Goal: Task Accomplishment & Management: Complete application form

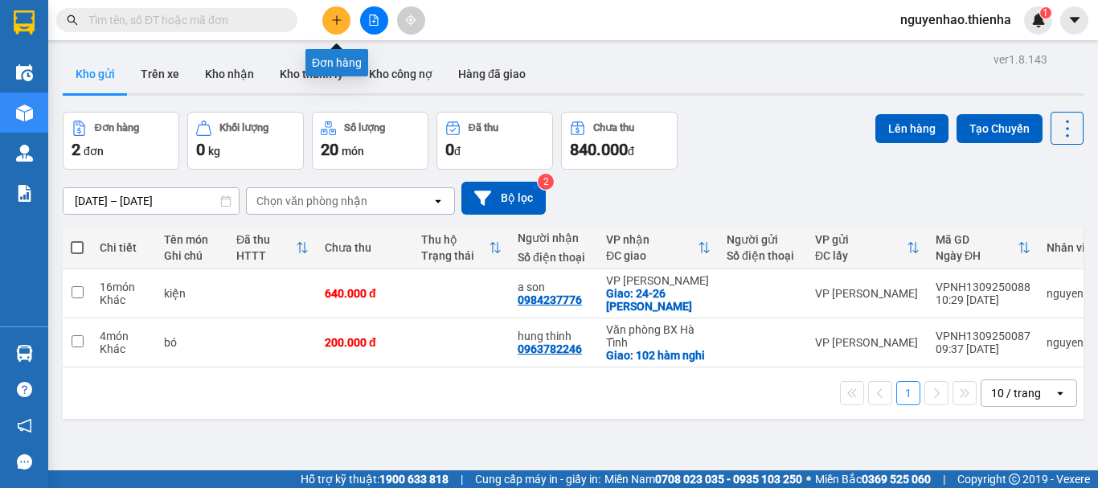
click at [332, 19] on icon "plus" at bounding box center [336, 19] width 11 height 11
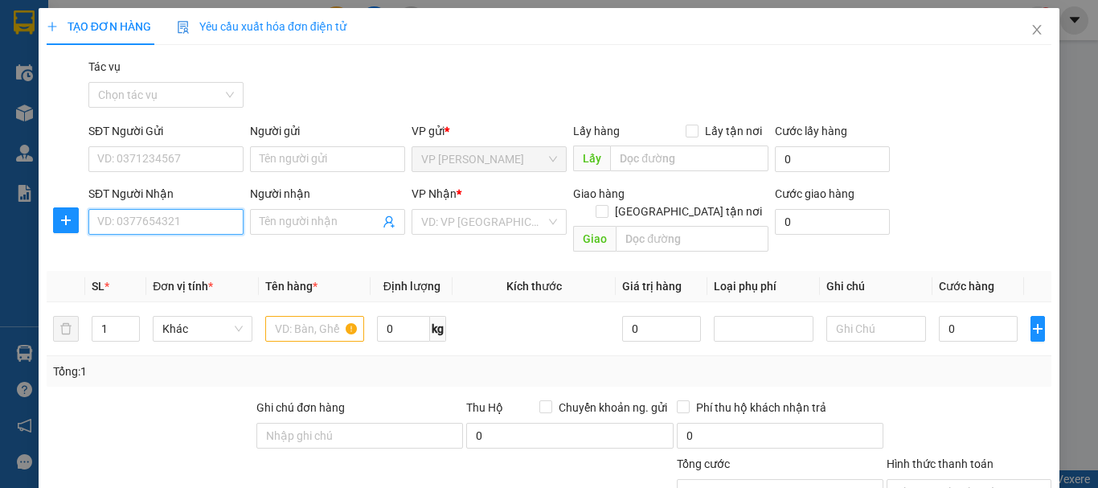
click at [124, 223] on input "SĐT Người Nhận" at bounding box center [165, 222] width 155 height 26
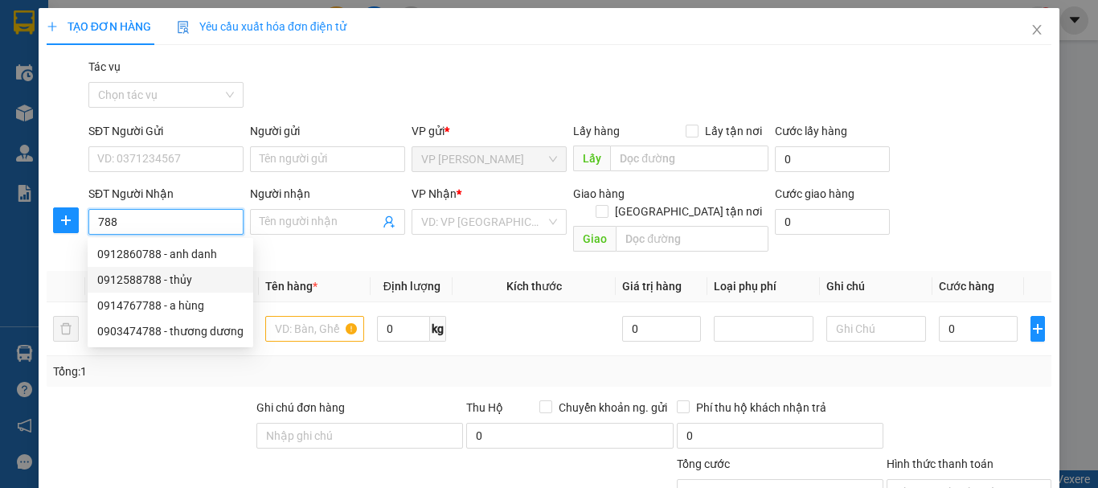
click at [189, 281] on div "0912588788 - thủy" at bounding box center [170, 280] width 146 height 18
type input "0912588788"
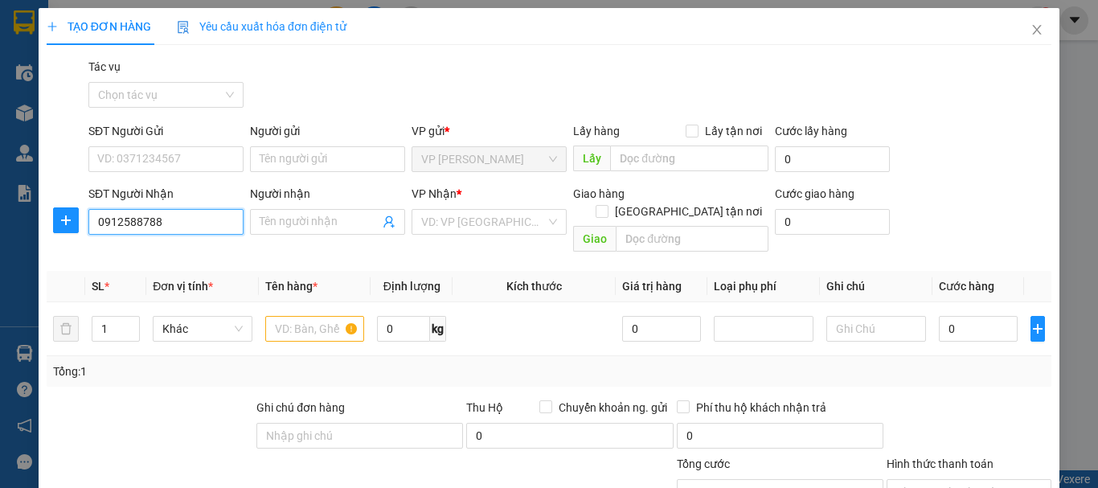
type input "thủy"
checkbox input "true"
type input "ha huy tập"
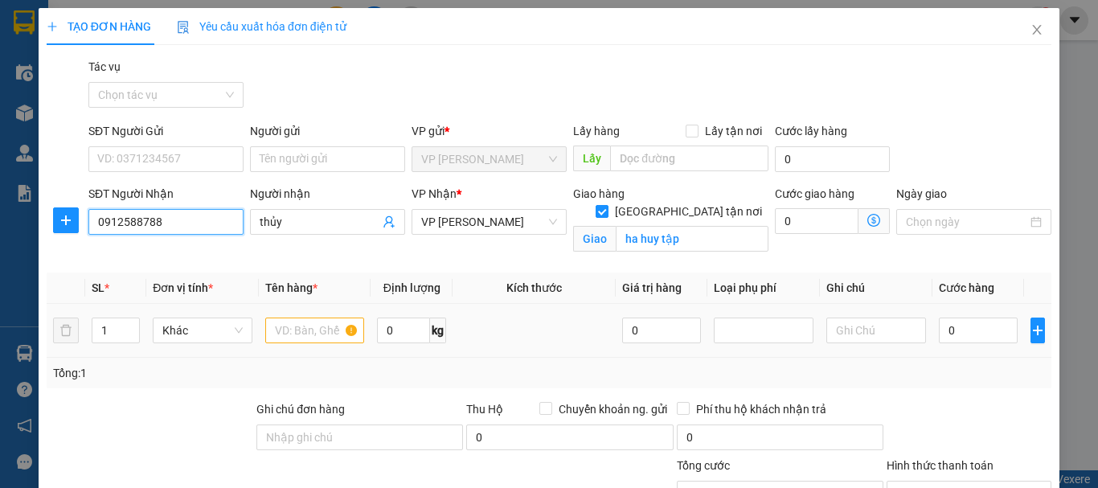
type input "0912588788"
click at [285, 331] on input "text" at bounding box center [315, 331] width 100 height 26
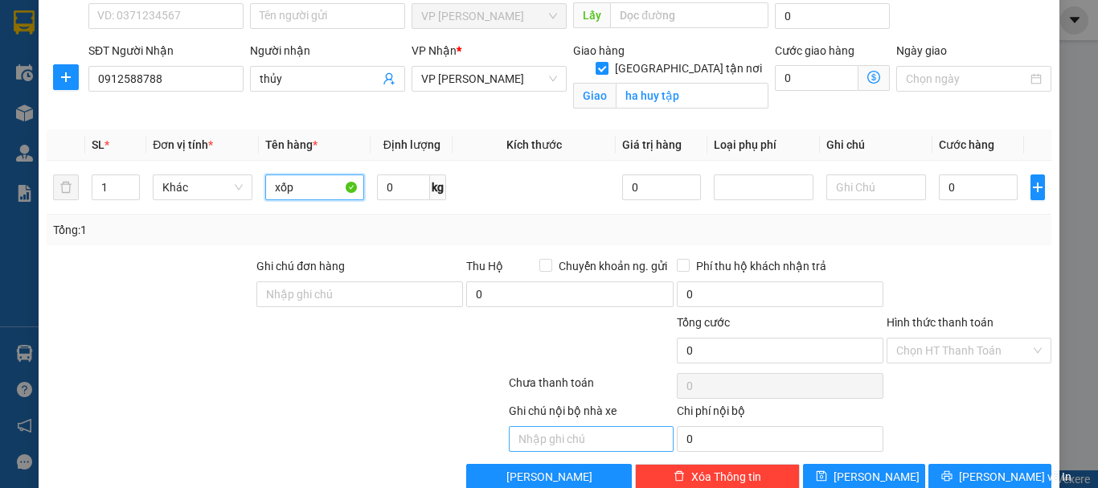
scroll to position [161, 0]
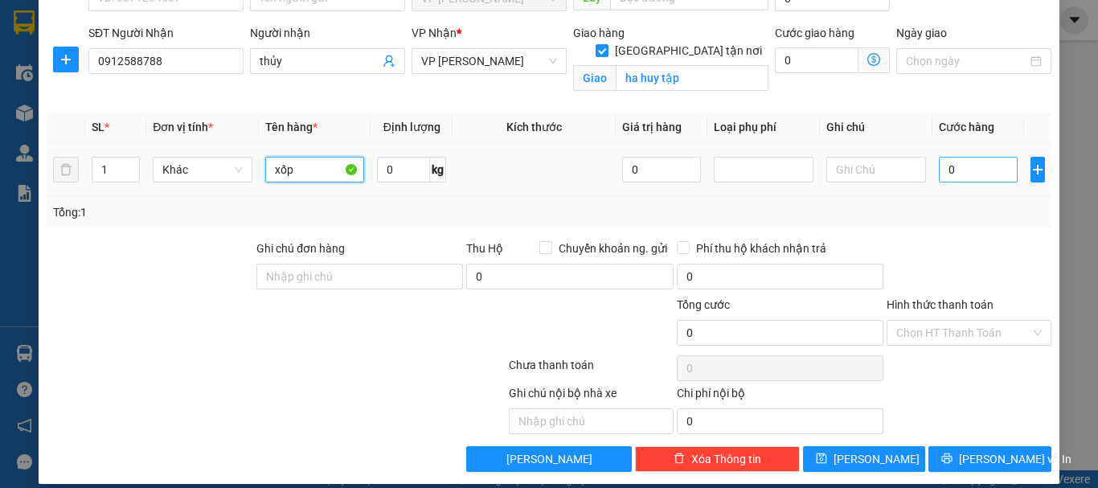
type input "xốp"
click at [945, 171] on input "0" at bounding box center [978, 170] width 79 height 26
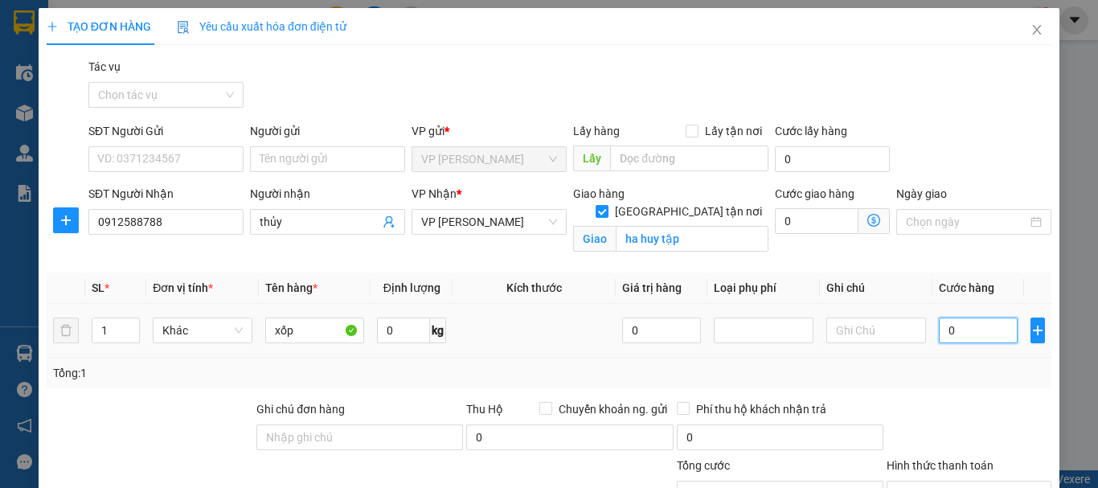
type input "5"
type input "50"
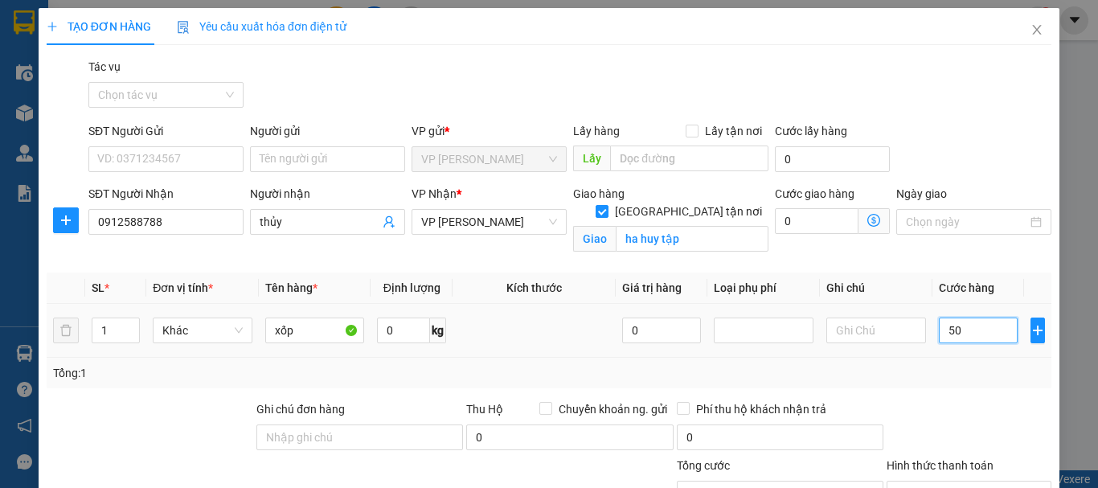
type input "50"
type input "500"
type input "5.000"
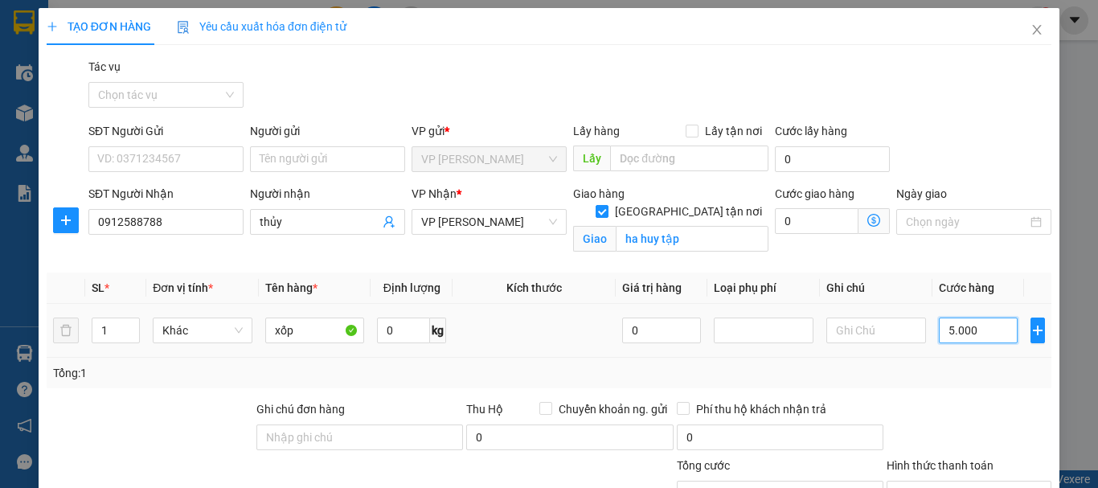
type input "5.000"
type input "50.000"
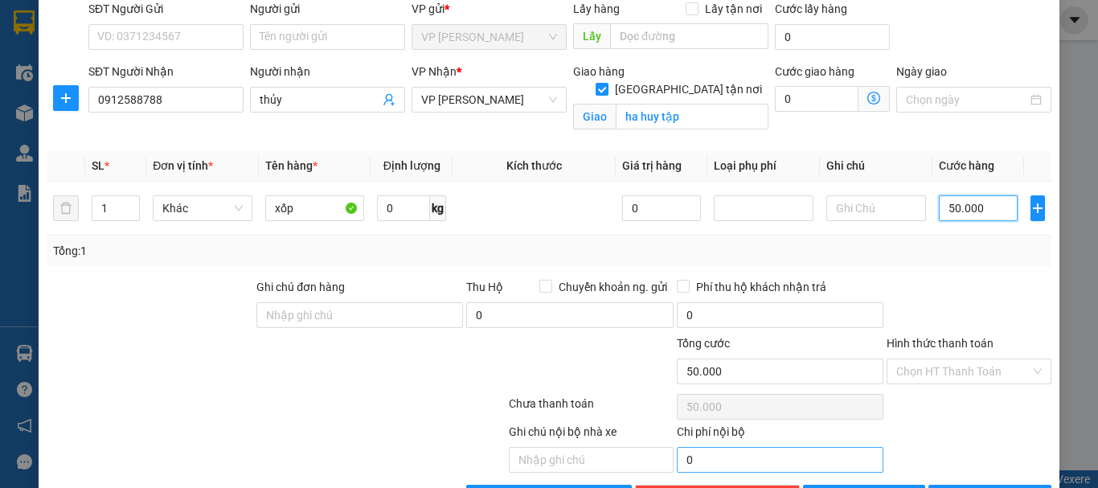
scroll to position [161, 0]
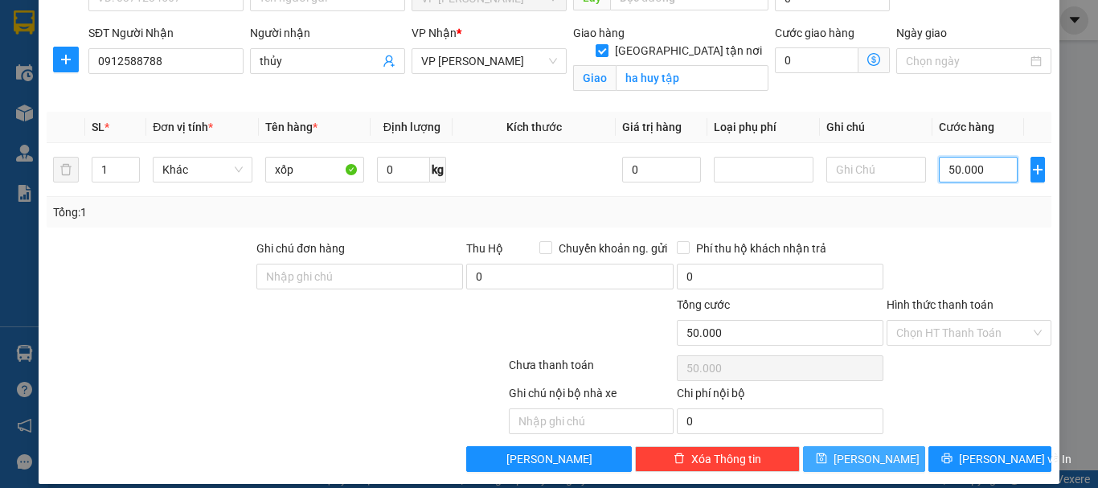
type input "50.000"
click at [870, 462] on span "[PERSON_NAME]" at bounding box center [877, 459] width 86 height 18
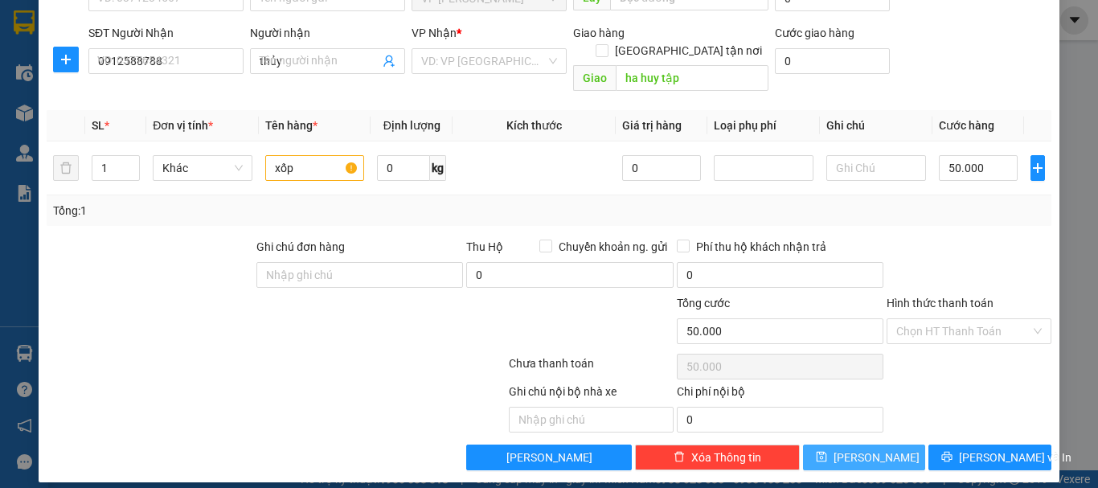
checkbox input "false"
type input "0"
